Goal: Task Accomplishment & Management: Use online tool/utility

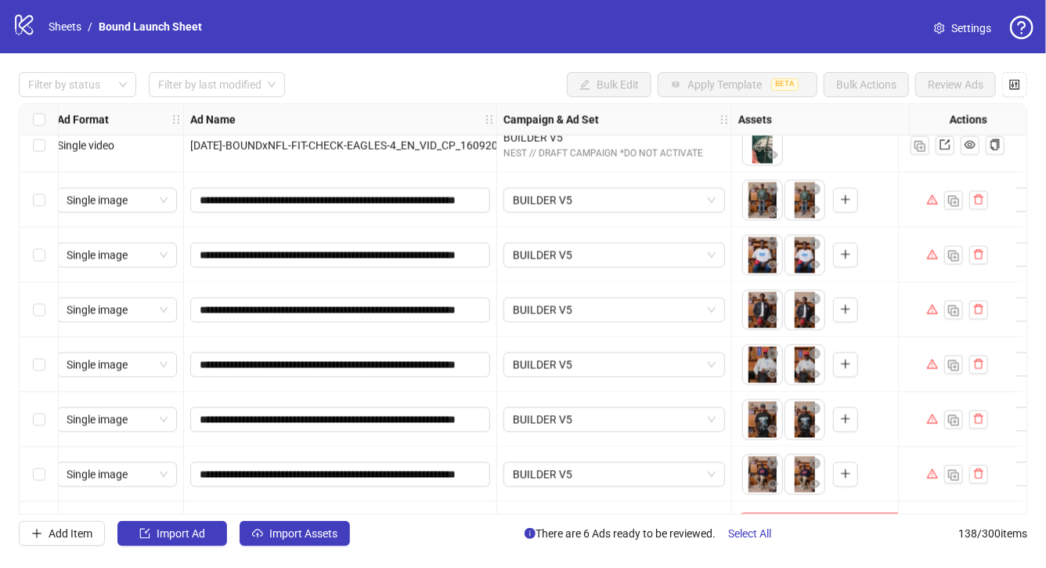
scroll to position [7142, 8]
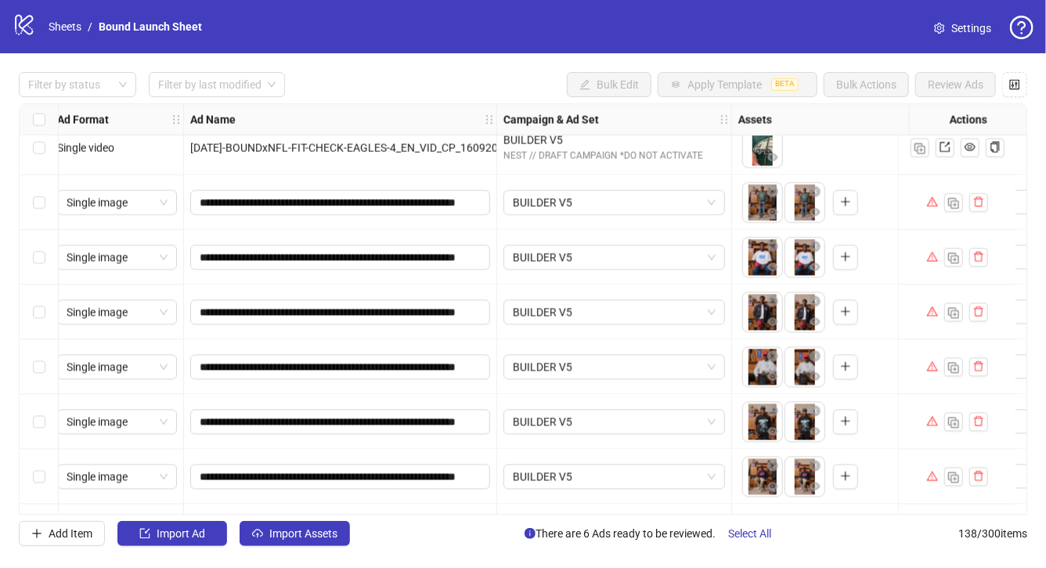
click at [32, 200] on div "Select row 132" at bounding box center [39, 202] width 39 height 55
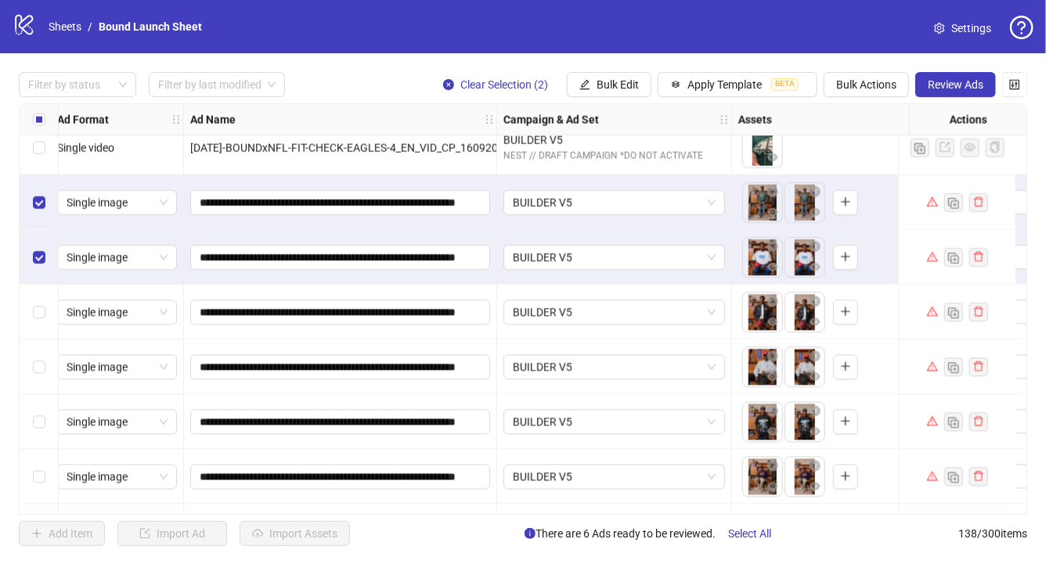
click at [42, 322] on div "Select row 134" at bounding box center [39, 312] width 39 height 55
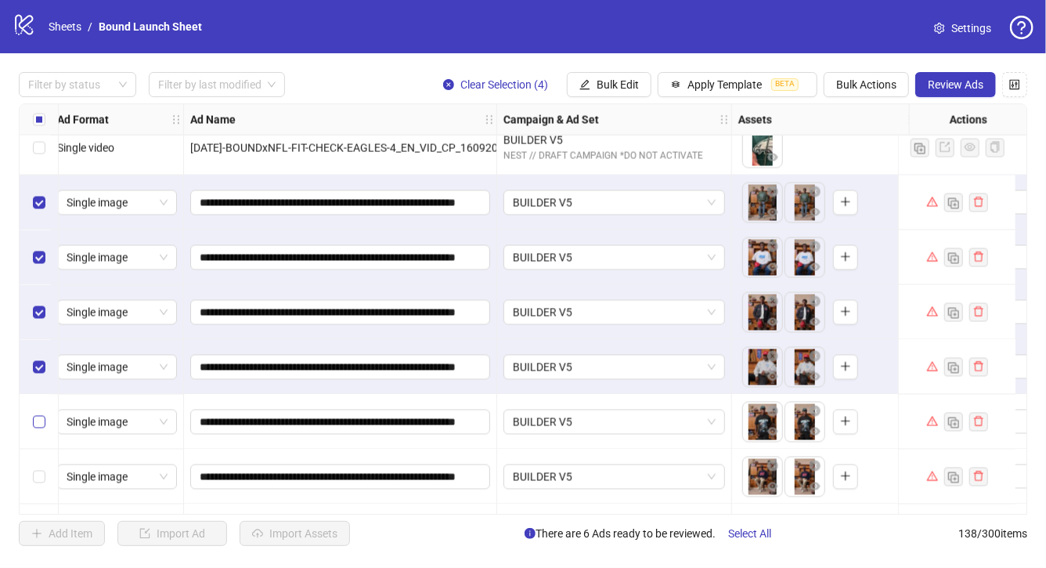
click at [39, 431] on label "Select row 136" at bounding box center [39, 422] width 13 height 17
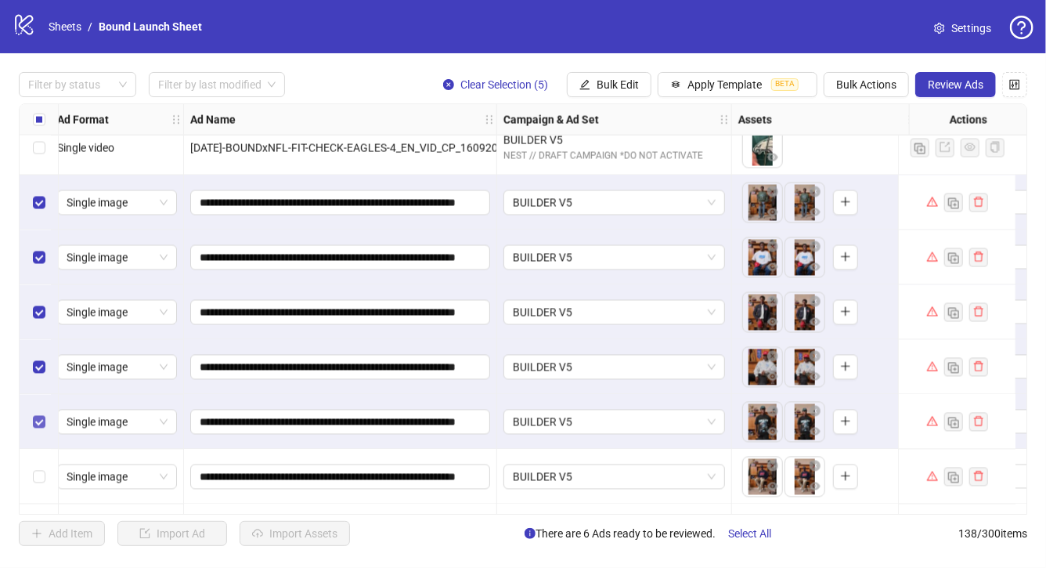
scroll to position [7193, 8]
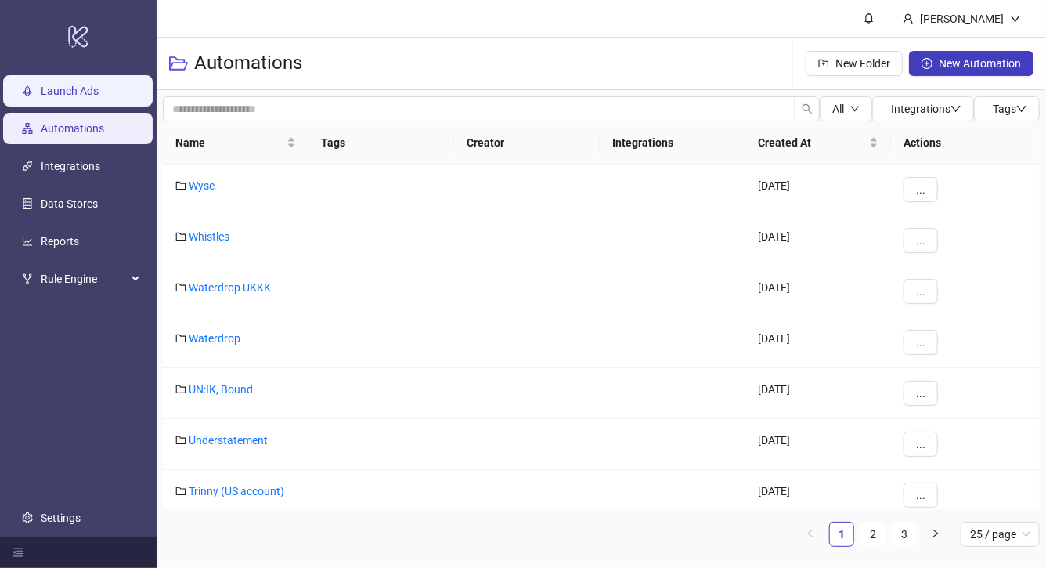
click at [76, 96] on link "Launch Ads" at bounding box center [70, 91] width 58 height 13
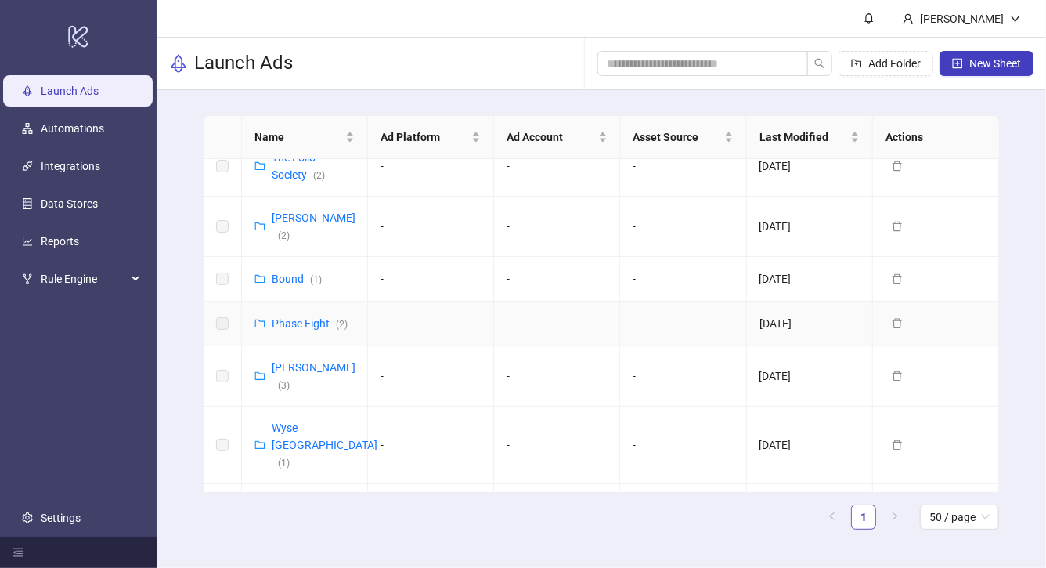
scroll to position [863, 0]
click at [282, 272] on link "Bound ( 1 )" at bounding box center [297, 278] width 50 height 13
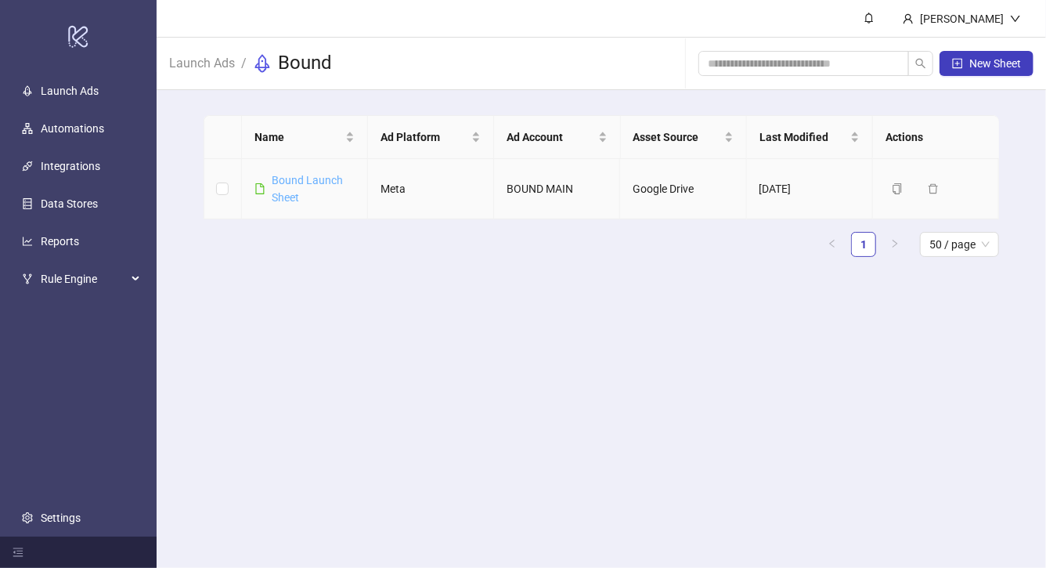
click at [284, 181] on link "Bound Launch Sheet" at bounding box center [307, 189] width 71 height 30
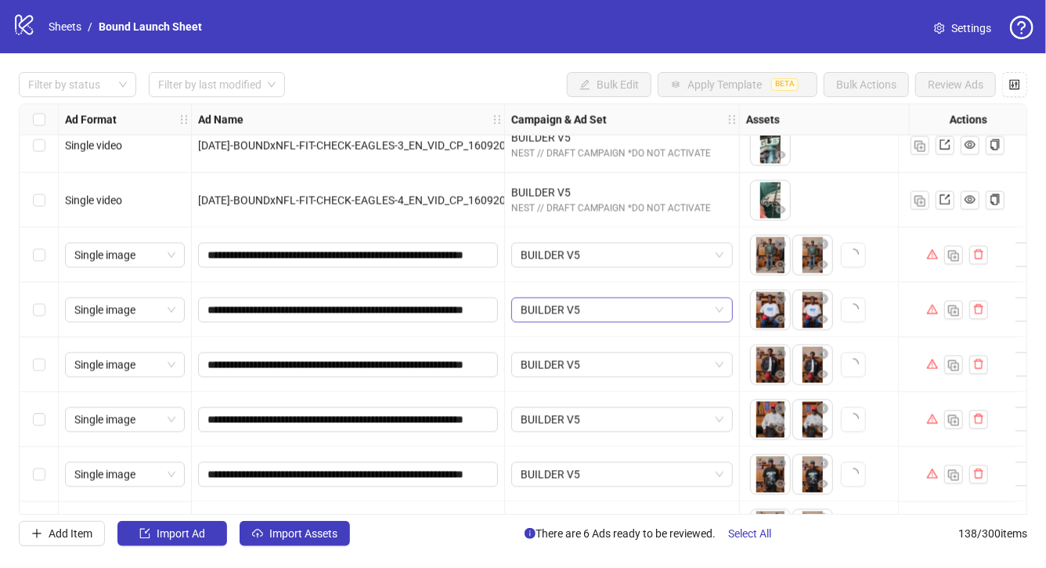
scroll to position [7108, 0]
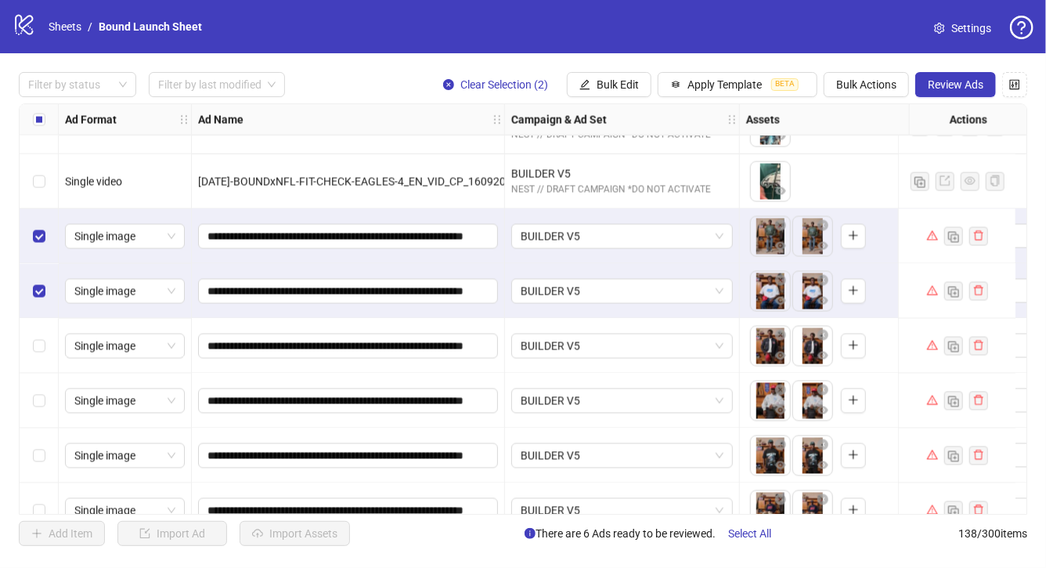
click at [31, 346] on div "Select row 134" at bounding box center [39, 346] width 39 height 55
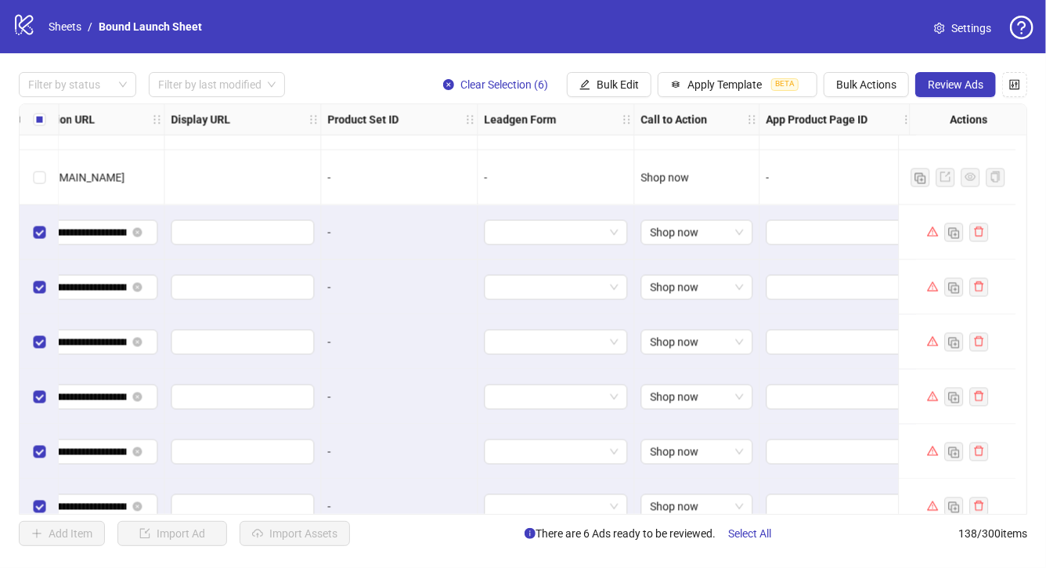
scroll to position [7112, 1565]
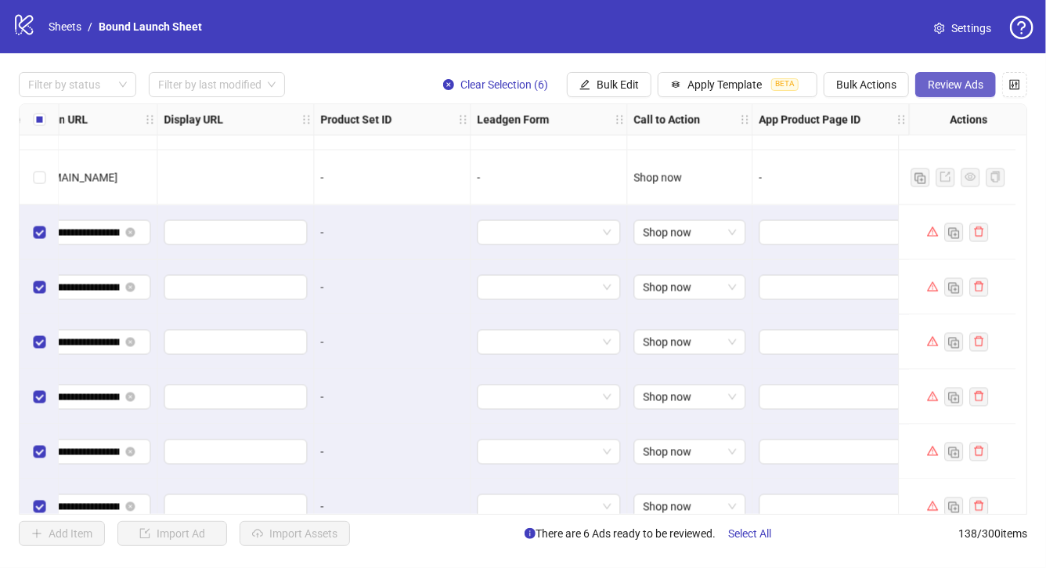
click at [965, 81] on span "Review Ads" at bounding box center [956, 84] width 56 height 13
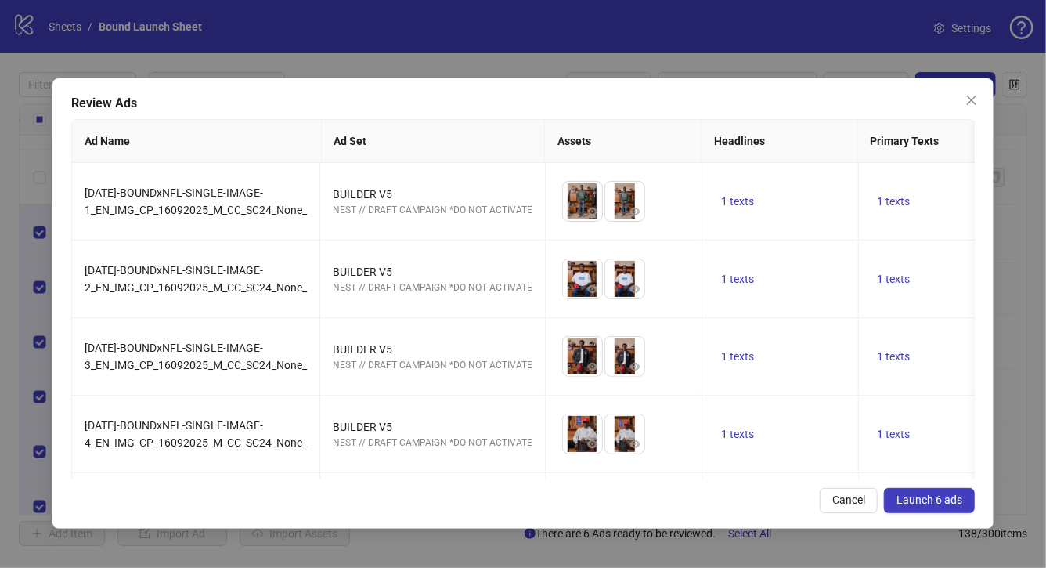
click at [942, 503] on span "Launch 6 ads" at bounding box center [930, 499] width 66 height 13
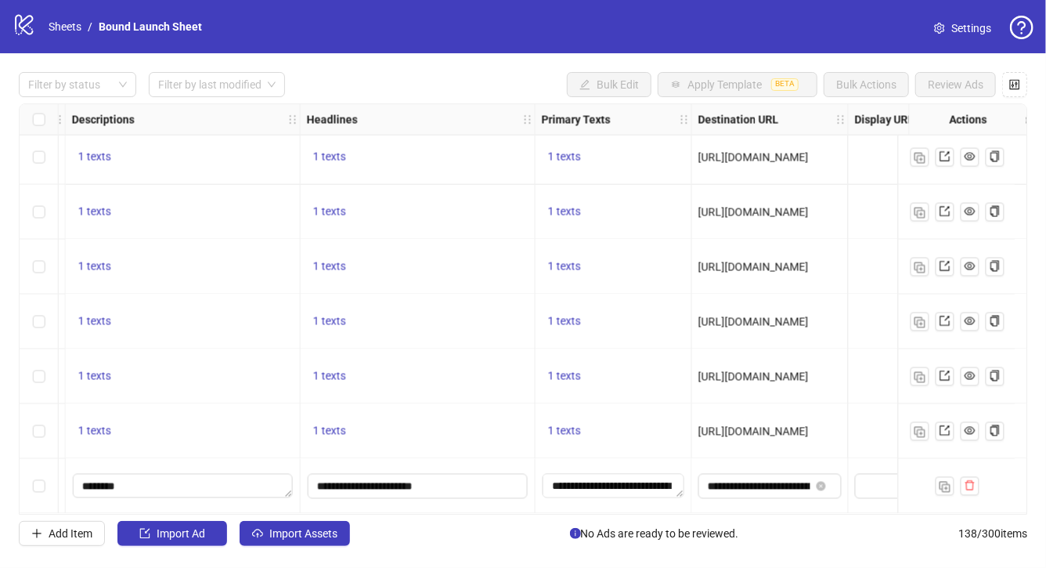
scroll to position [7193, 0]
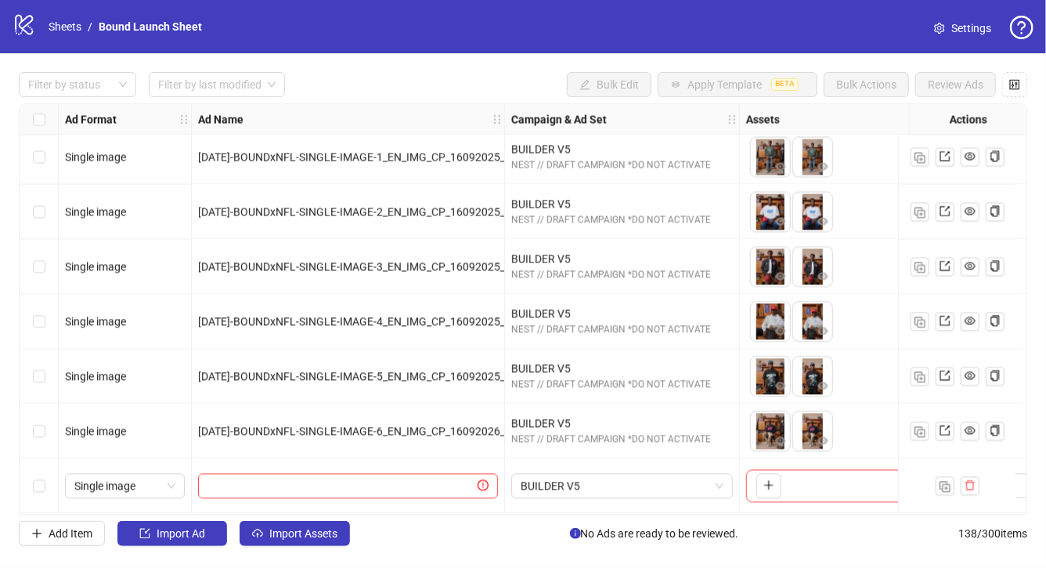
click at [277, 425] on span "[DATE]-BOUNDxNFL-SINGLE-IMAGE-6_EN_IMG_CP_16092026_M_CC_SC24_None_" at bounding box center [398, 431] width 401 height 13
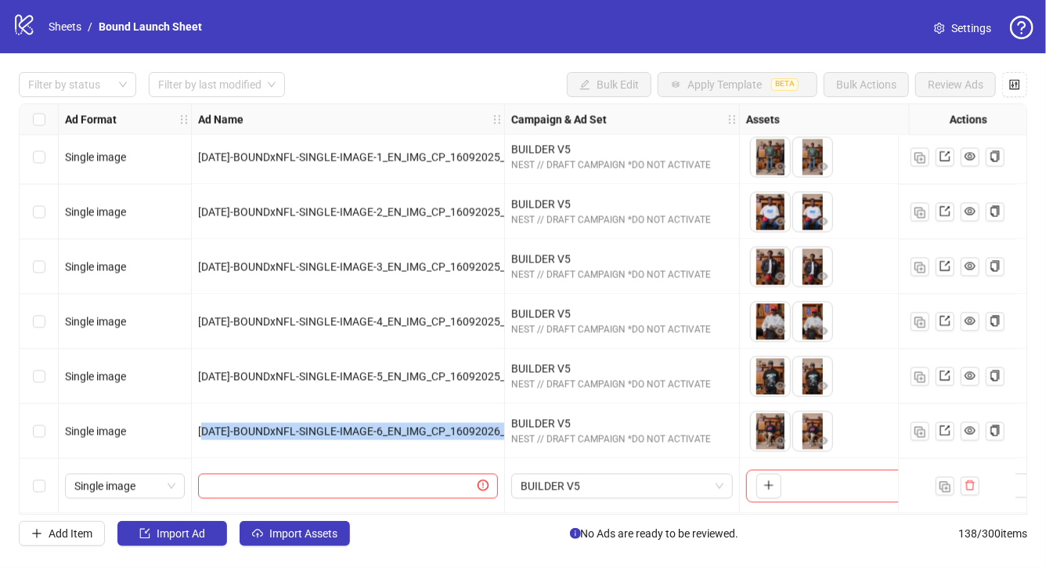
drag, startPoint x: 203, startPoint y: 423, endPoint x: 357, endPoint y: 444, distance: 155.7
click at [357, 444] on div "[DATE]-BOUNDxNFL-SINGLE-IMAGE-6_EN_IMG_CP_16092026_M_CC_SC24_None_" at bounding box center [348, 431] width 313 height 55
click at [385, 425] on span "[DATE]-BOUNDxNFL-SINGLE-IMAGE-6_EN_IMG_CP_16092026_M_CC_SC24_None_" at bounding box center [398, 431] width 401 height 13
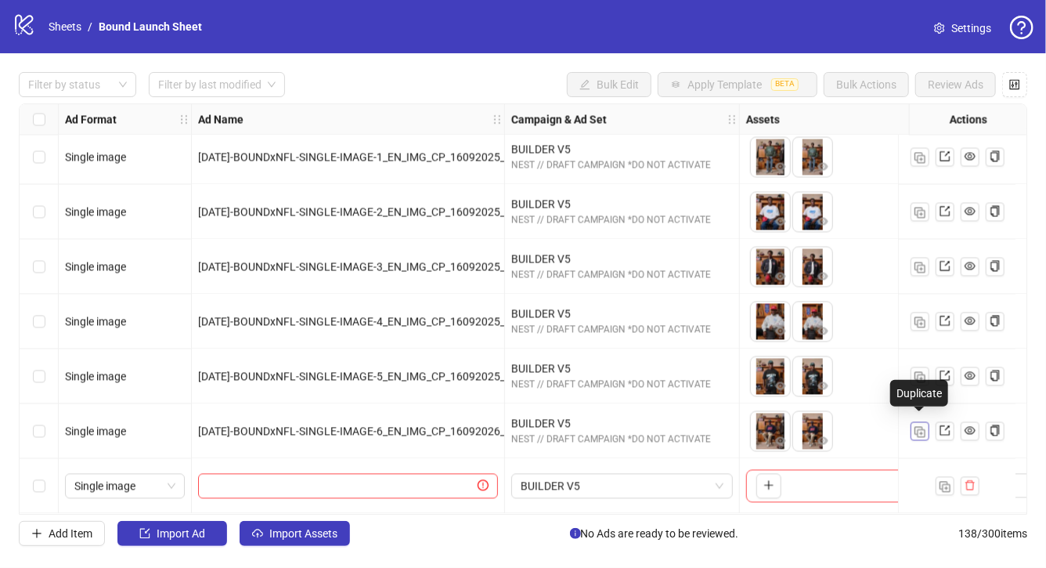
click at [919, 427] on img "button" at bounding box center [920, 432] width 11 height 11
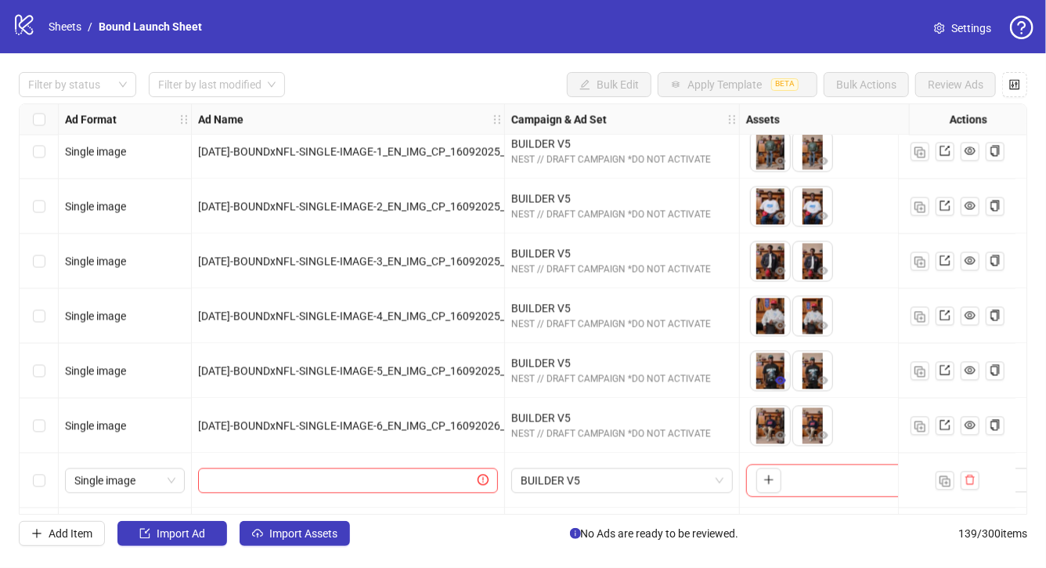
scroll to position [7248, 0]
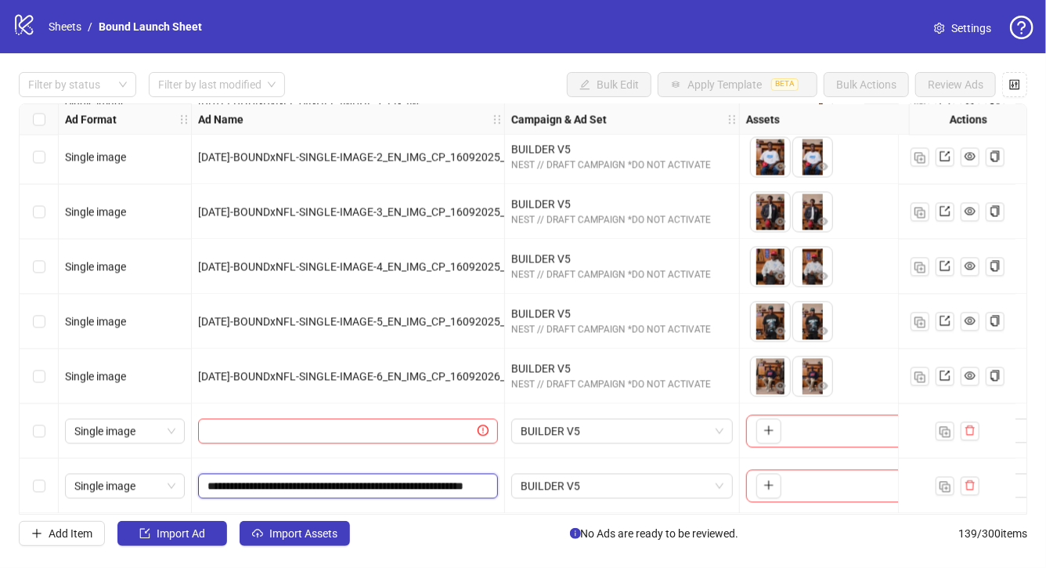
click at [432, 478] on input "**********" at bounding box center [347, 486] width 278 height 17
